Goal: Task Accomplishment & Management: Complete application form

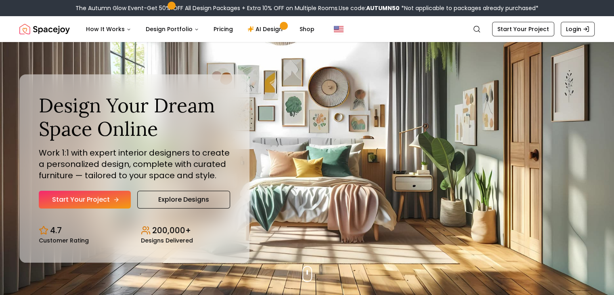
click at [107, 197] on link "Start Your Project" at bounding box center [85, 199] width 92 height 18
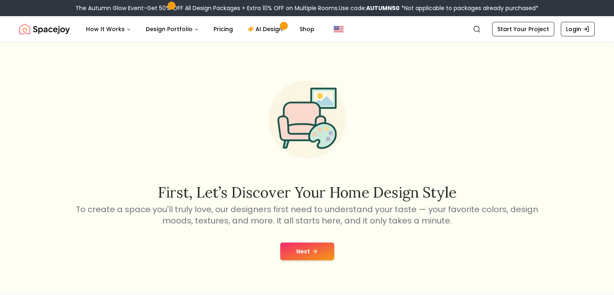
click at [306, 248] on button "Next" at bounding box center [307, 251] width 54 height 18
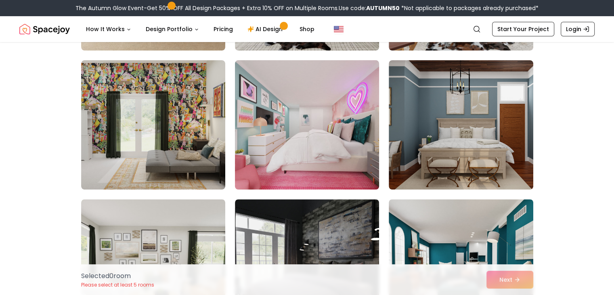
scroll to position [204, 0]
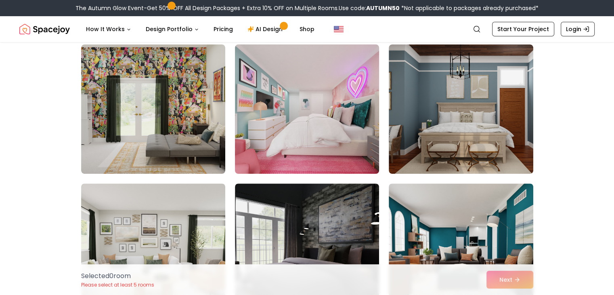
click at [324, 123] on img at bounding box center [306, 109] width 151 height 136
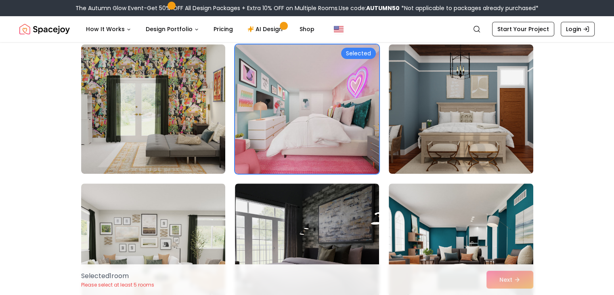
click at [327, 54] on img at bounding box center [306, 109] width 151 height 136
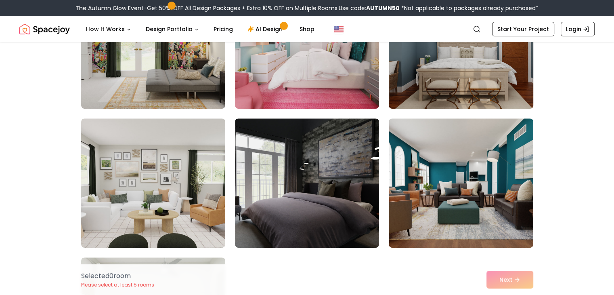
scroll to position [310, 0]
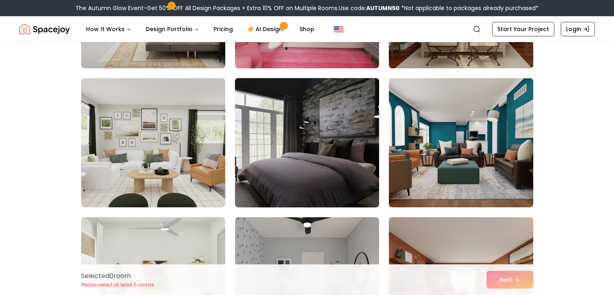
click at [332, 154] on img at bounding box center [306, 143] width 151 height 136
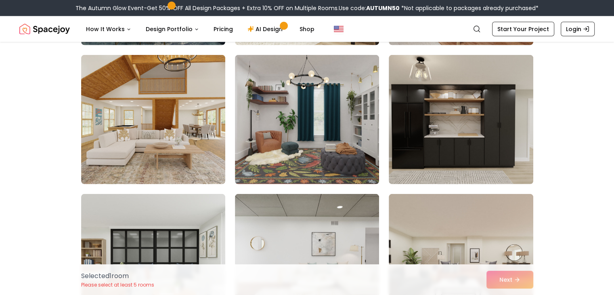
scroll to position [2137, 0]
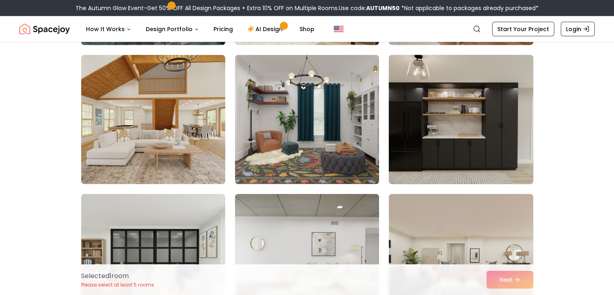
click at [466, 131] on img at bounding box center [460, 120] width 151 height 136
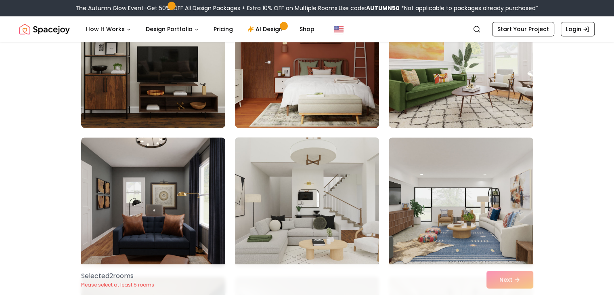
scroll to position [3992, 0]
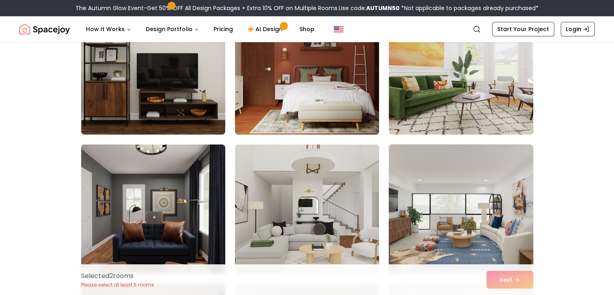
click at [441, 220] on img at bounding box center [460, 209] width 151 height 136
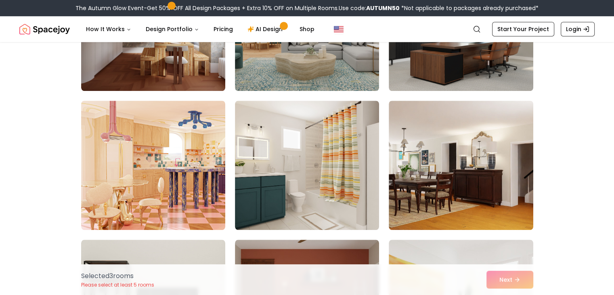
scroll to position [3757, 0]
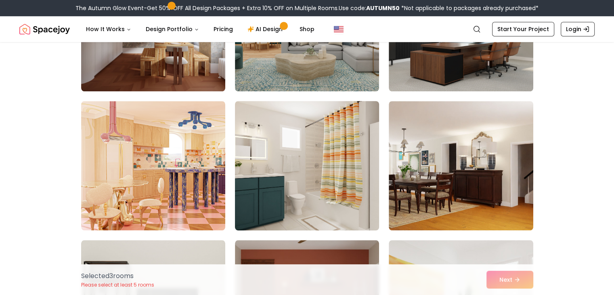
click at [310, 176] on img at bounding box center [306, 166] width 151 height 136
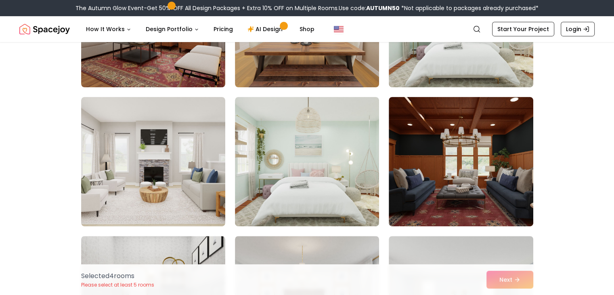
scroll to position [3345, 0]
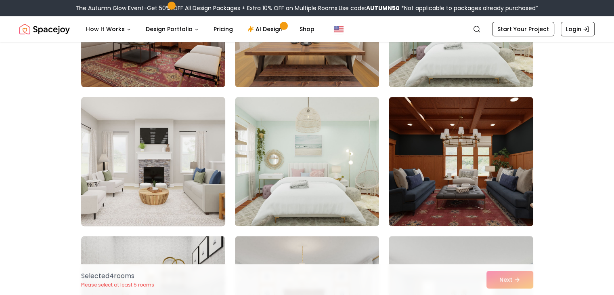
click at [173, 162] on img at bounding box center [152, 162] width 151 height 136
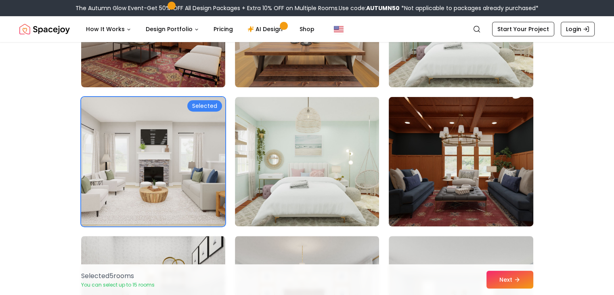
click at [420, 176] on img at bounding box center [460, 162] width 151 height 136
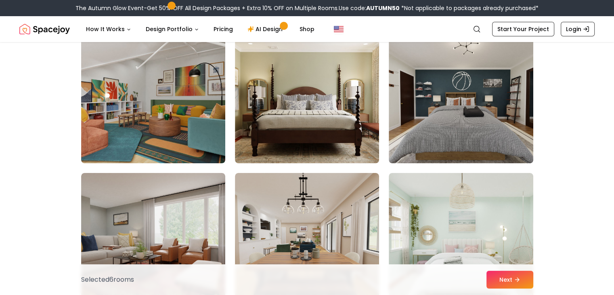
scroll to position [3130, 0]
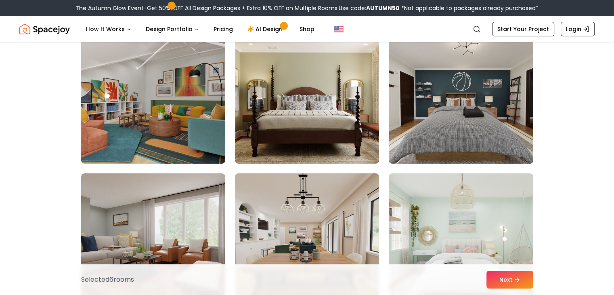
click at [316, 228] on img at bounding box center [306, 238] width 151 height 136
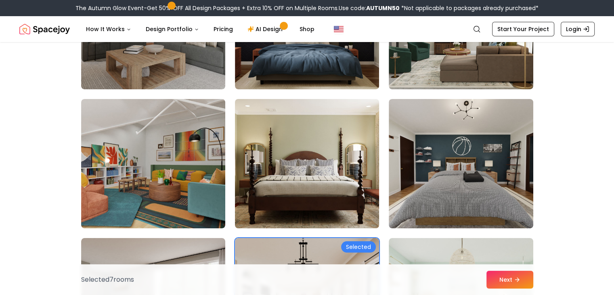
scroll to position [3003, 0]
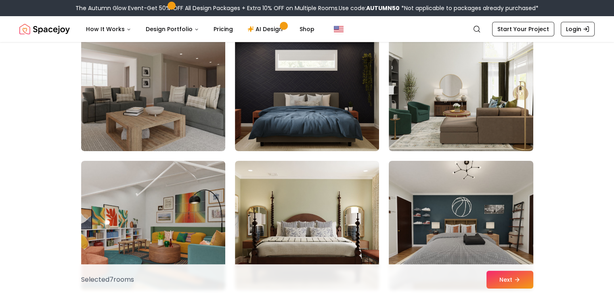
click at [444, 211] on img at bounding box center [460, 225] width 151 height 136
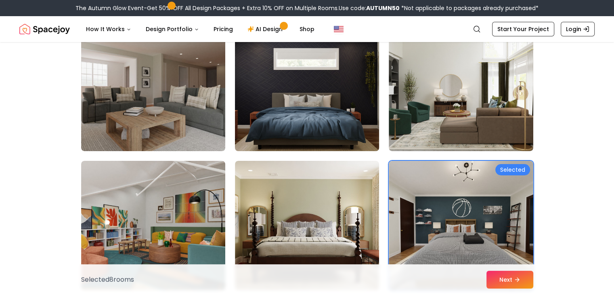
click at [338, 97] on img at bounding box center [306, 87] width 151 height 136
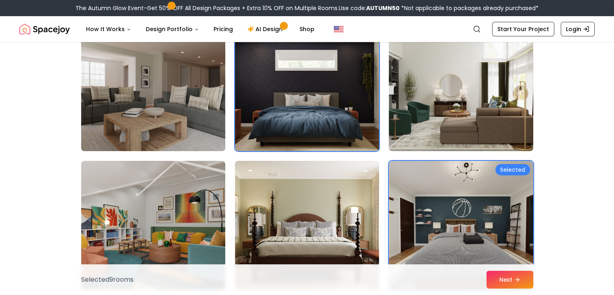
click at [189, 89] on img at bounding box center [152, 87] width 151 height 136
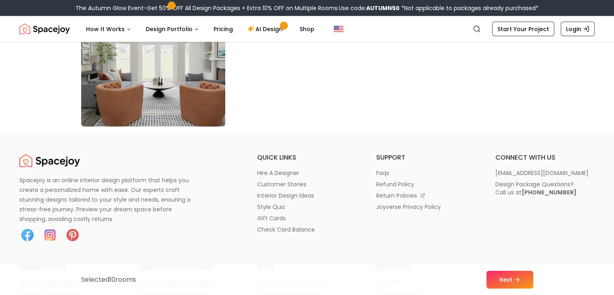
scroll to position [4771, 0]
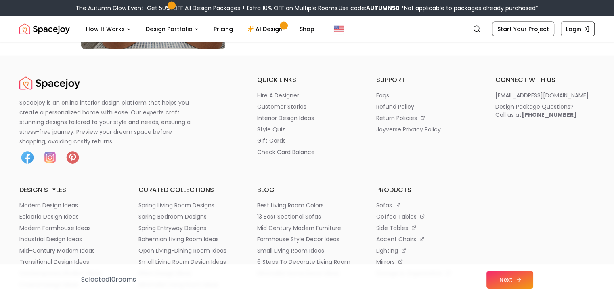
click at [498, 285] on button "Next" at bounding box center [509, 279] width 47 height 18
